Goal: Transaction & Acquisition: Purchase product/service

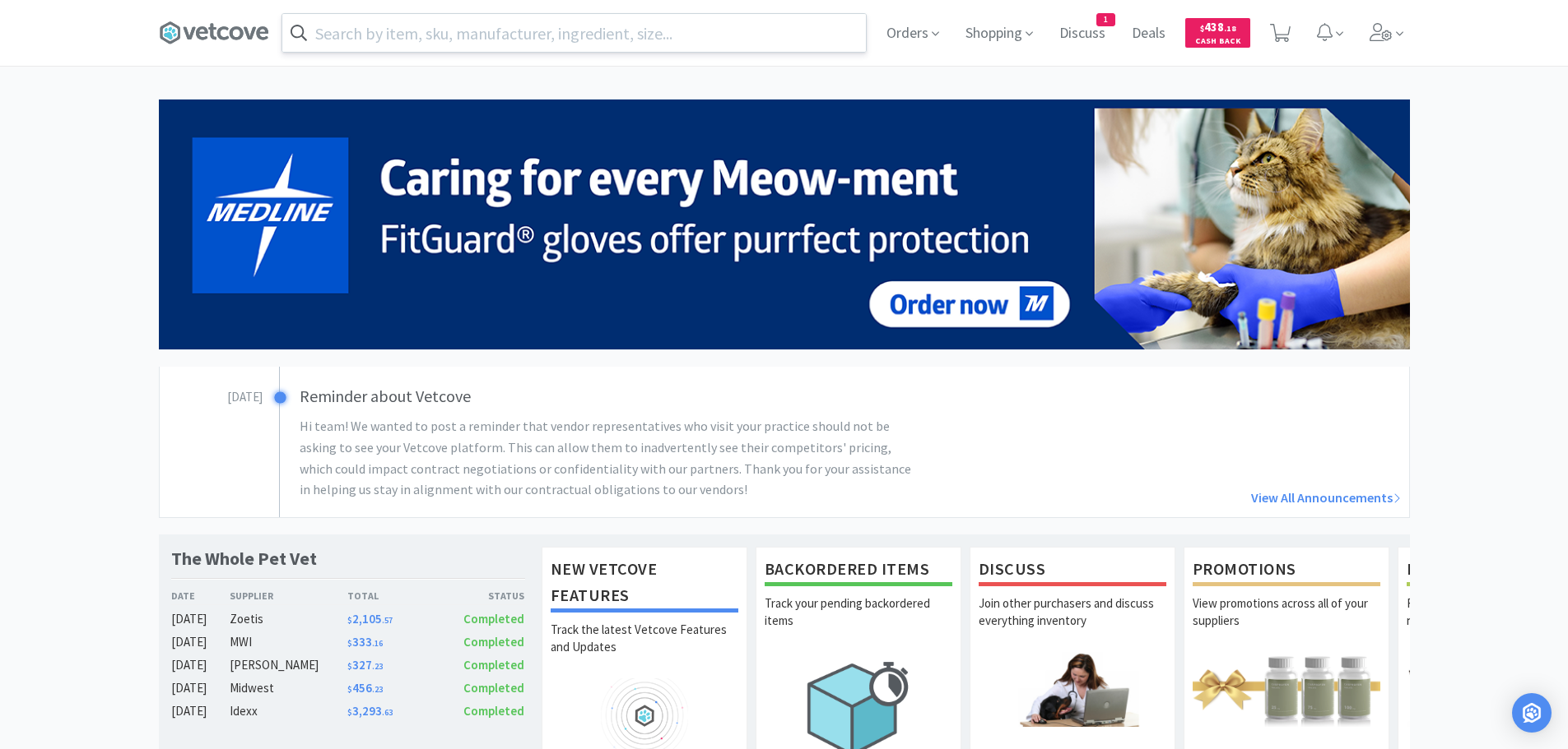
click at [627, 30] on input "text" at bounding box center [574, 32] width 584 height 38
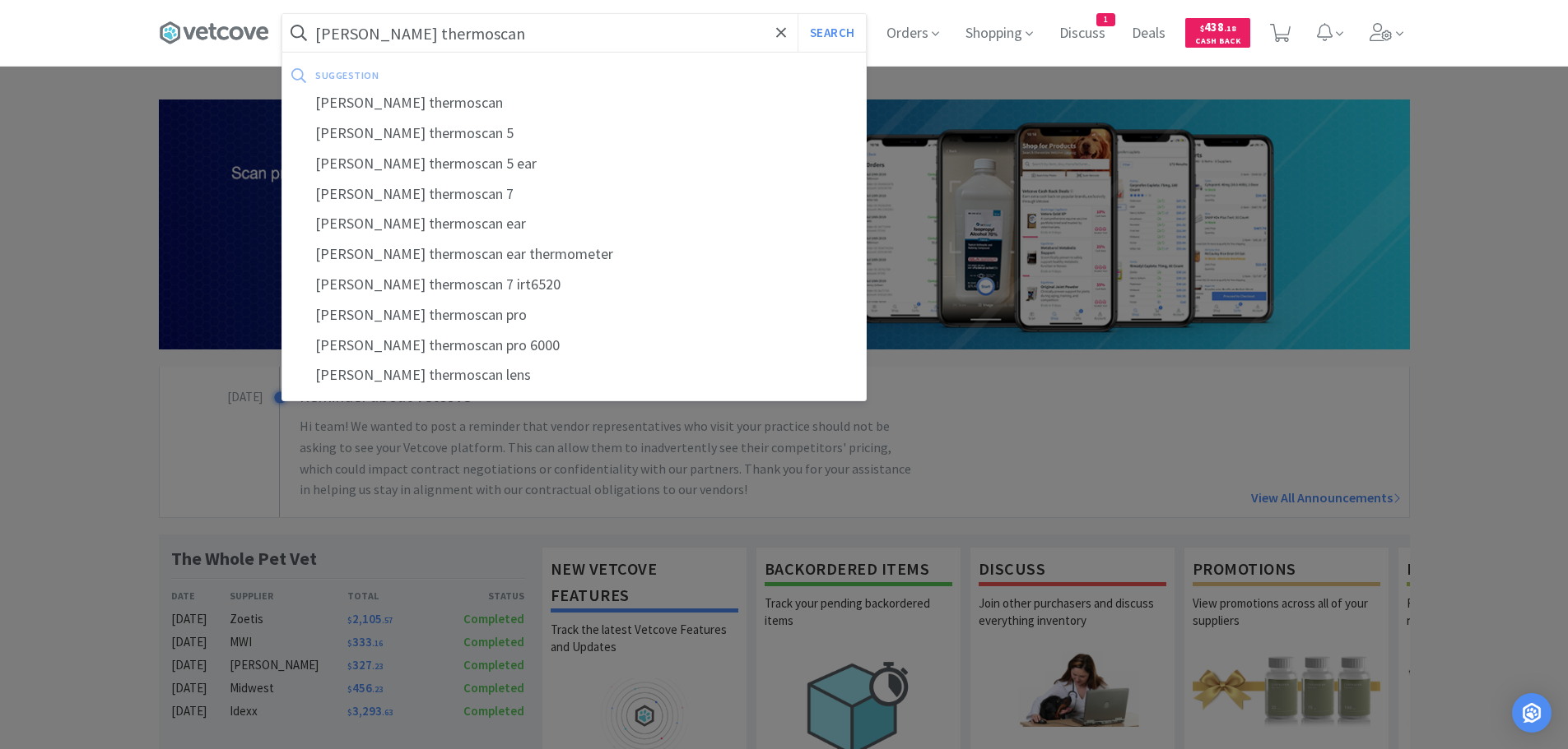
type input "[PERSON_NAME] thermoscan"
click at [797, 14] on button "Search" at bounding box center [832, 32] width 68 height 38
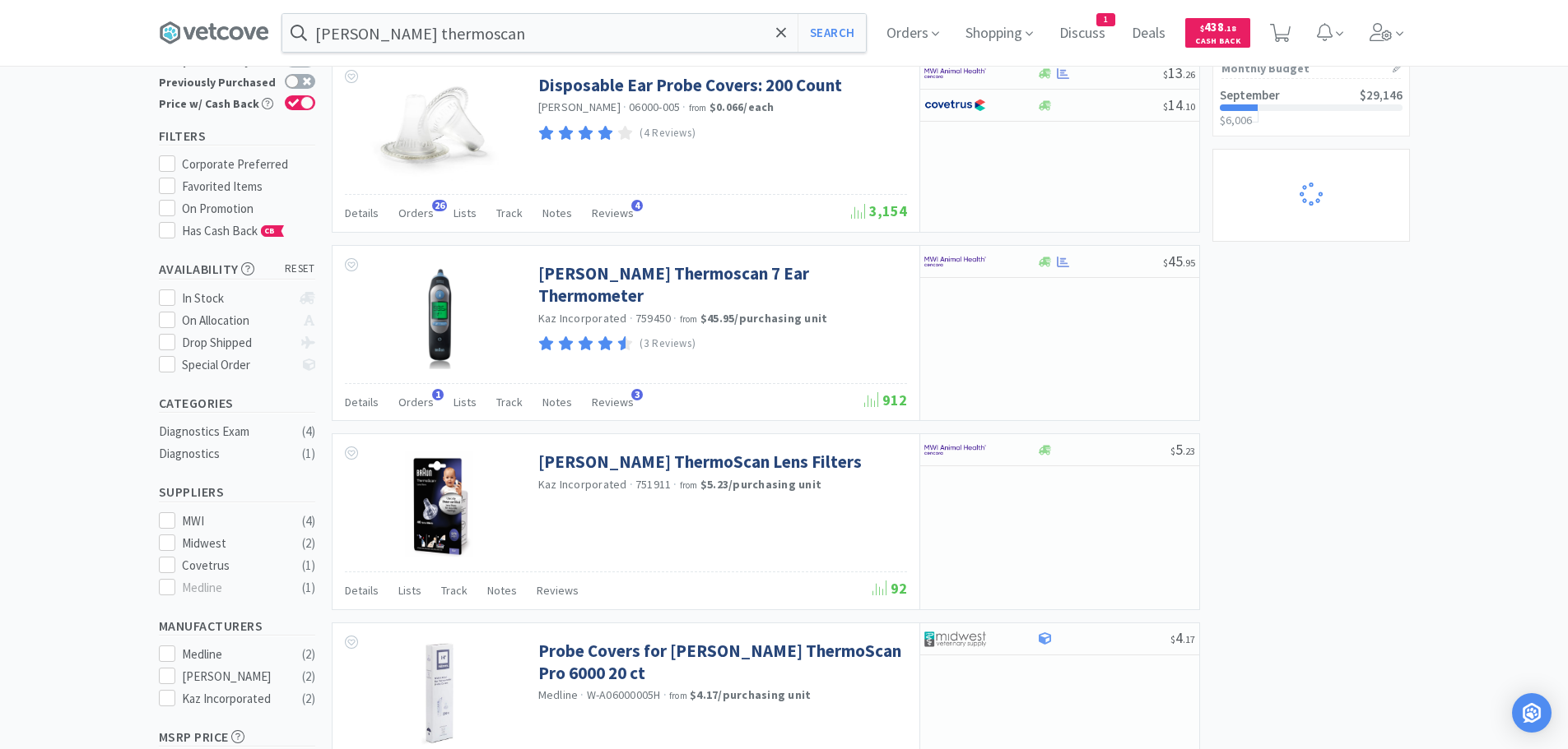
scroll to position [82, 0]
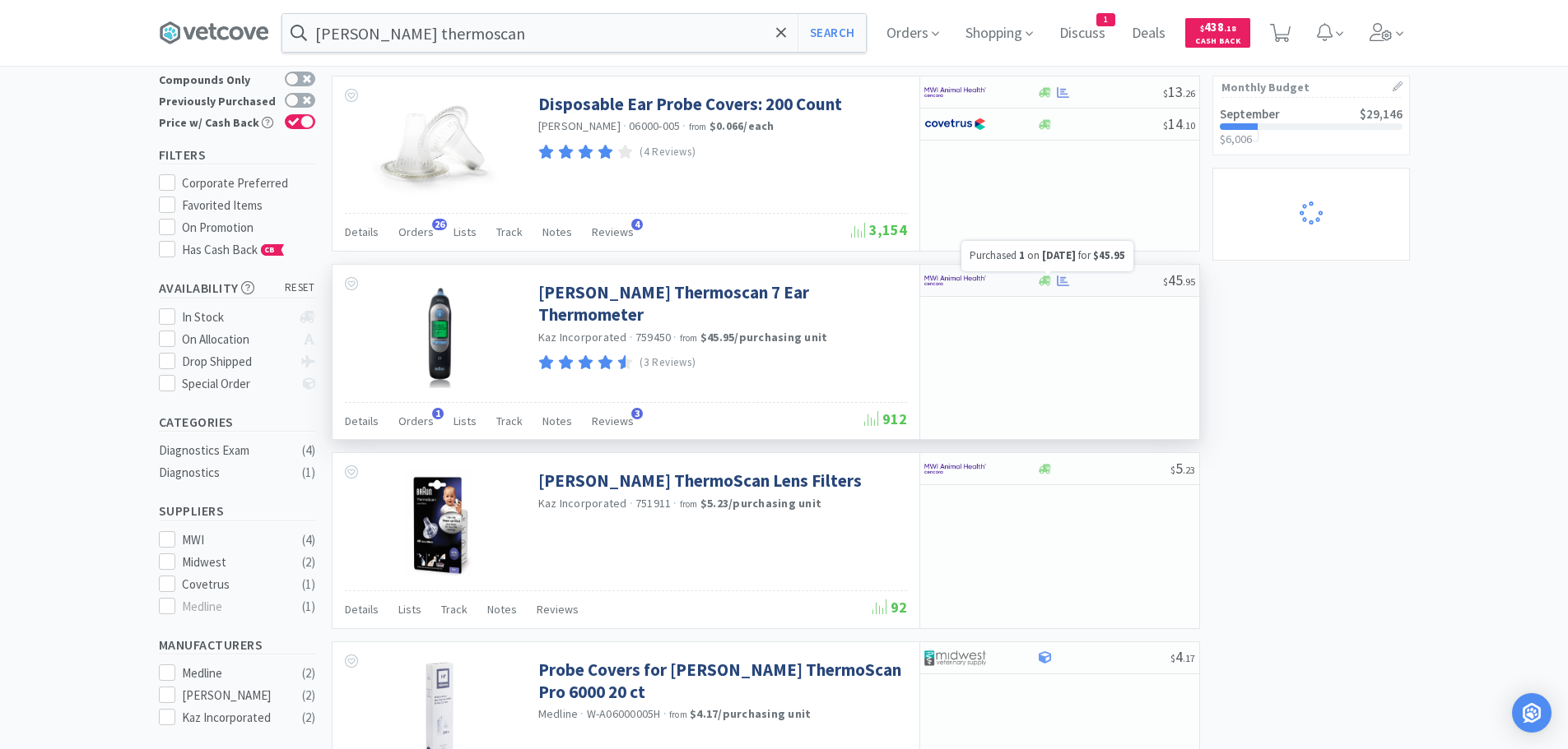
click at [1063, 279] on icon at bounding box center [1062, 281] width 12 height 11
select select "1"
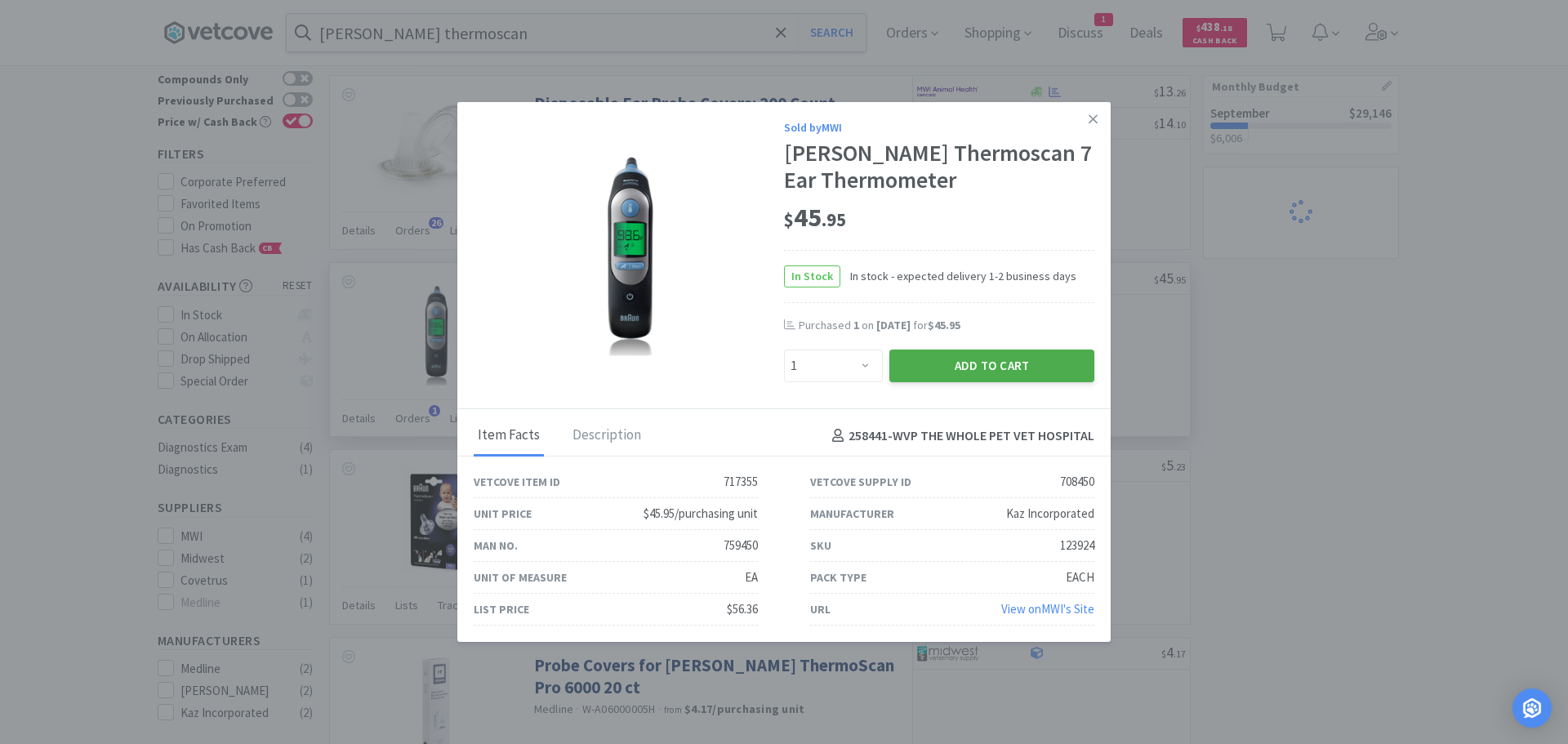
click at [990, 364] on button "Add to Cart" at bounding box center [991, 366] width 205 height 33
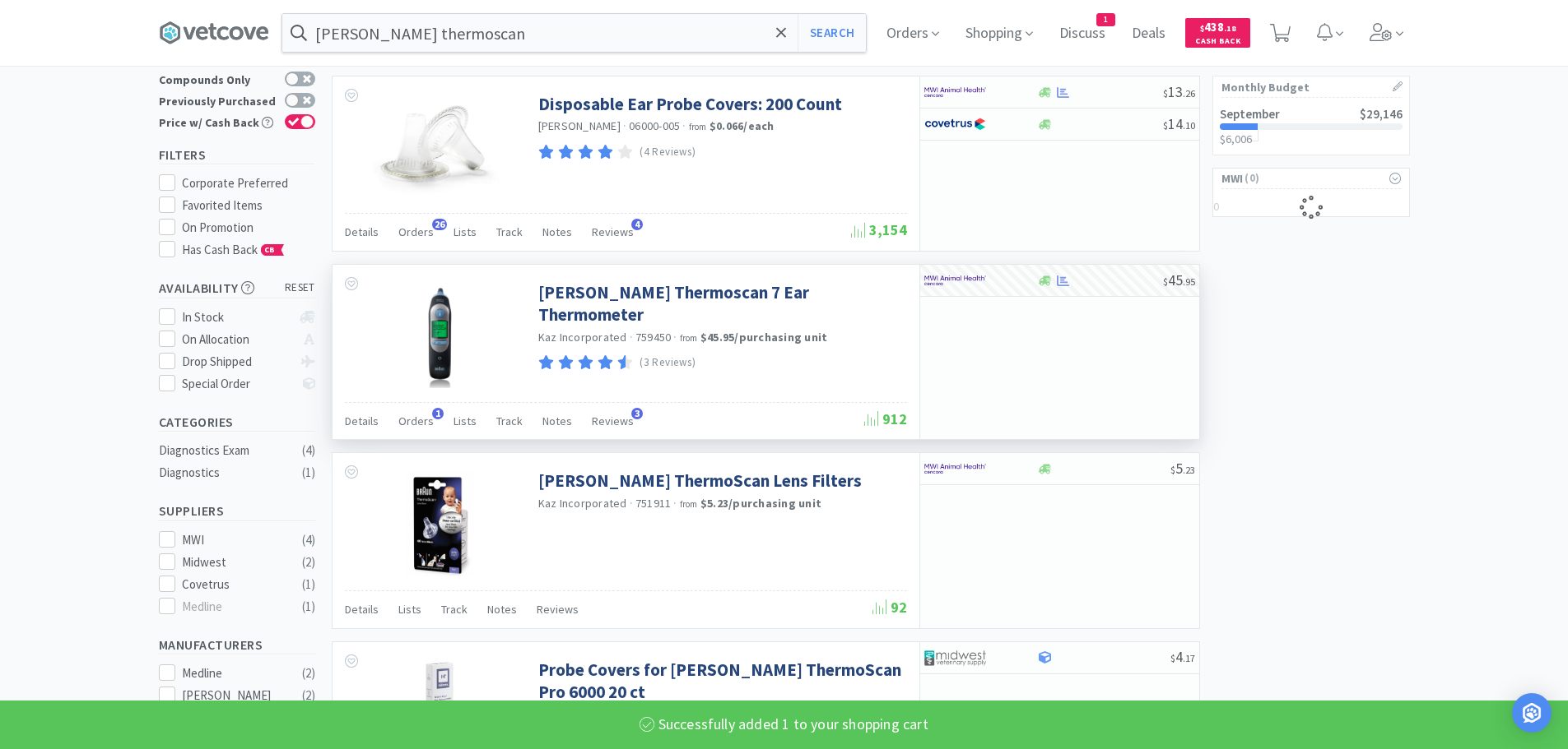
select select "1"
